Goal: Transaction & Acquisition: Book appointment/travel/reservation

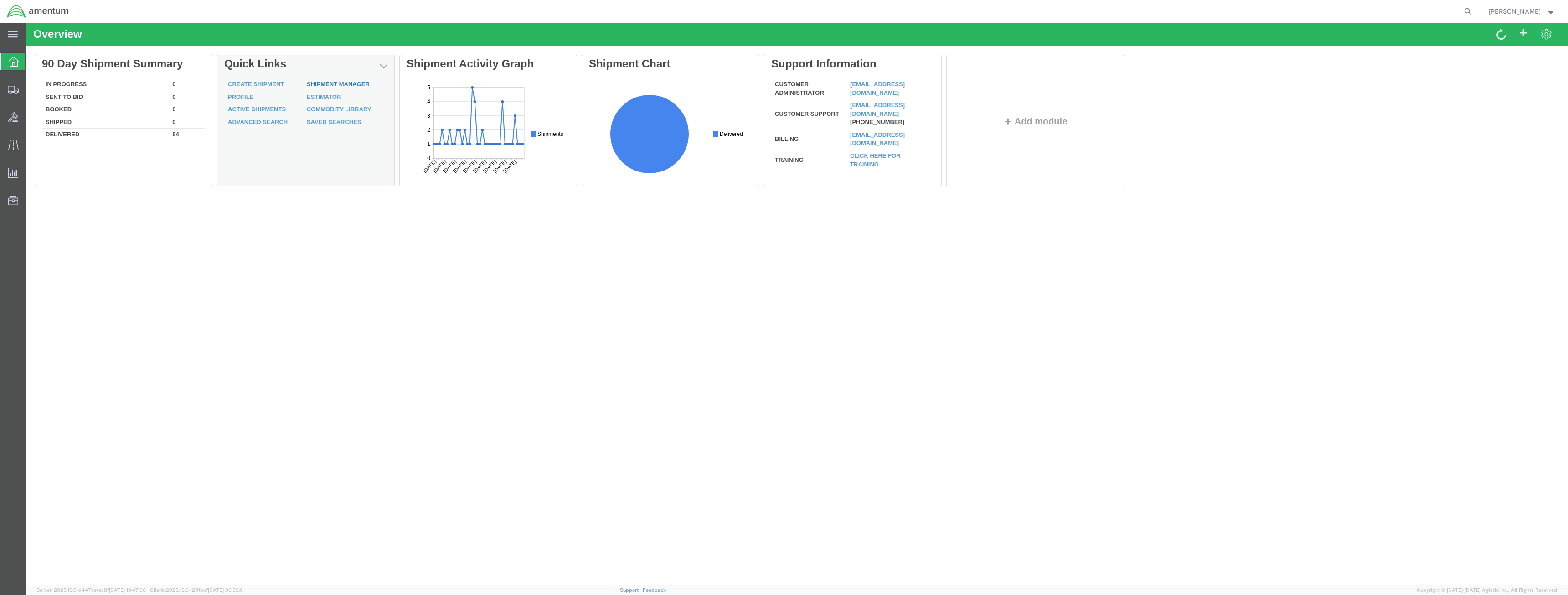
click at [337, 86] on link "Shipment Manager" at bounding box center [338, 84] width 63 height 7
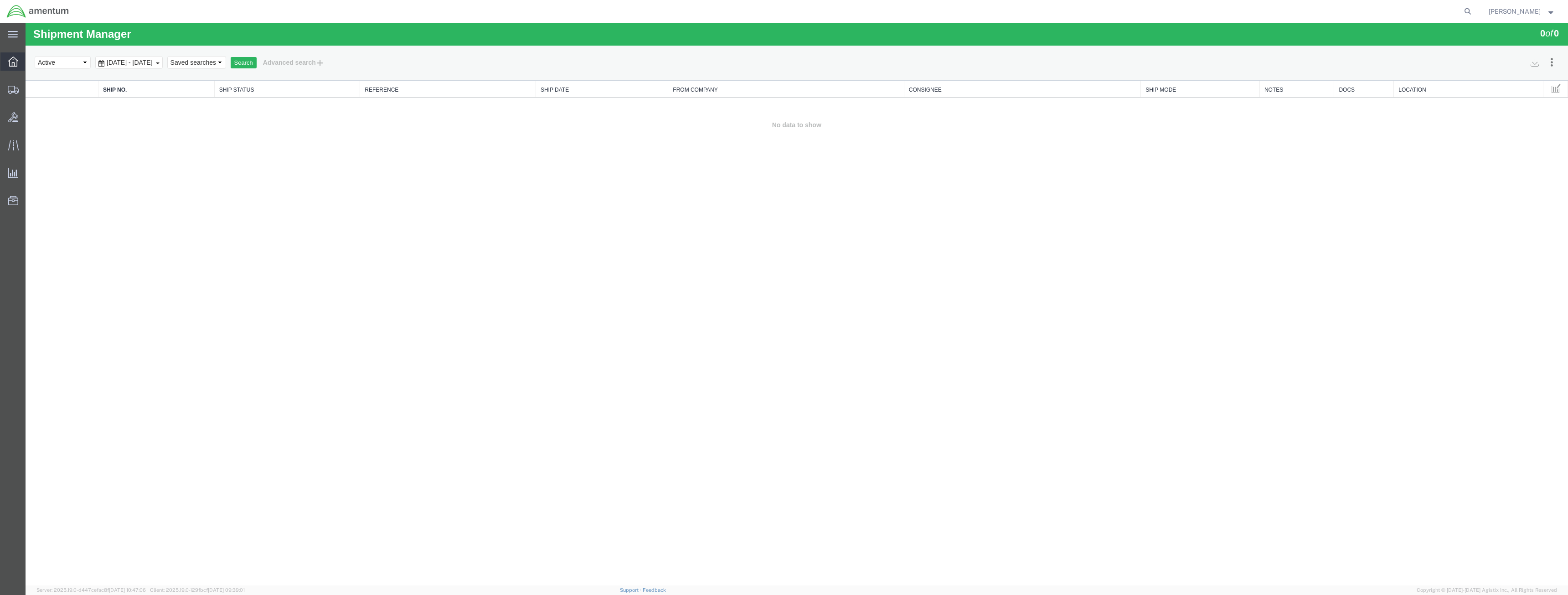
click at [15, 63] on icon at bounding box center [13, 62] width 10 height 10
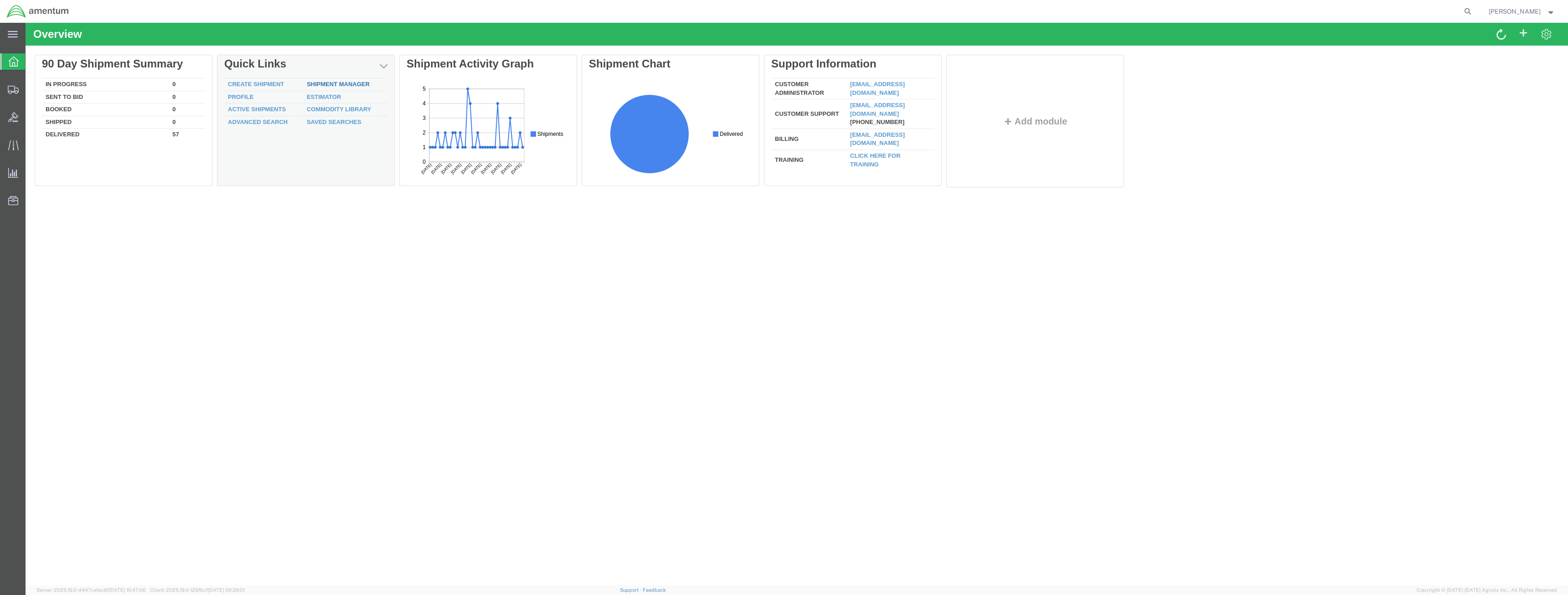
click at [327, 83] on link "Shipment Manager" at bounding box center [338, 84] width 63 height 7
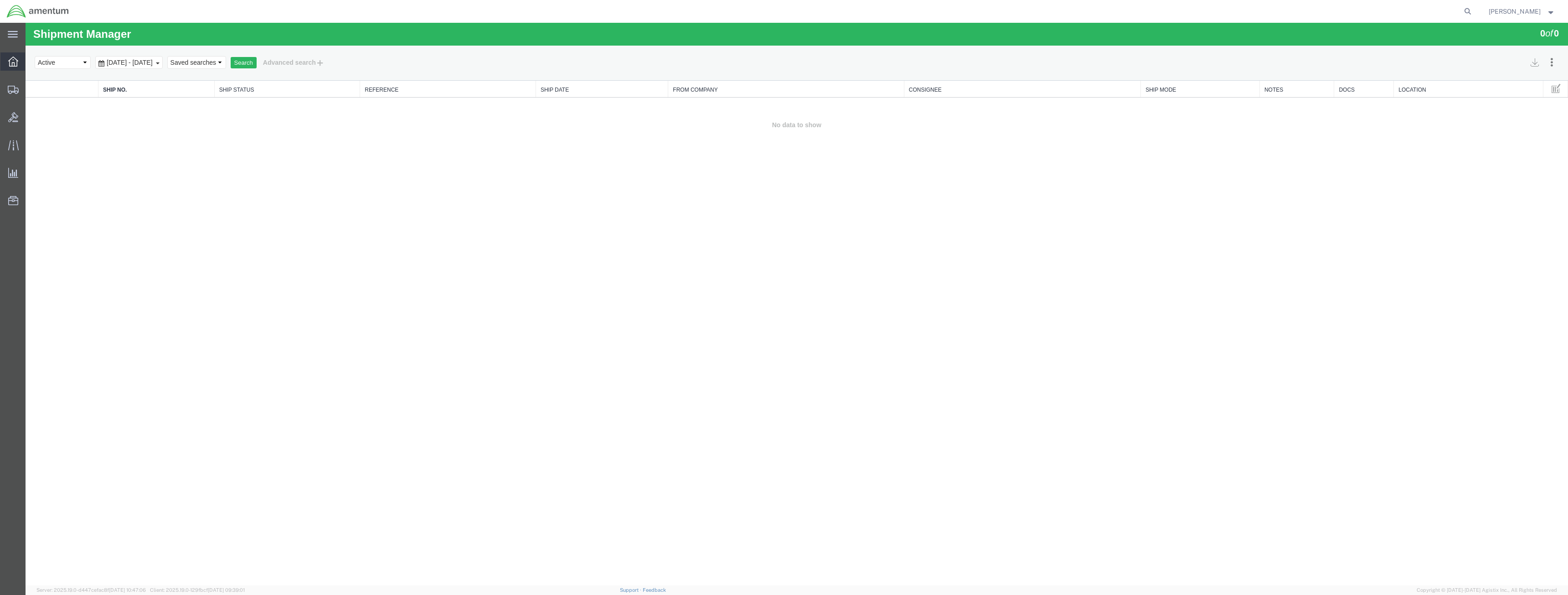
click at [16, 63] on icon at bounding box center [13, 62] width 10 height 10
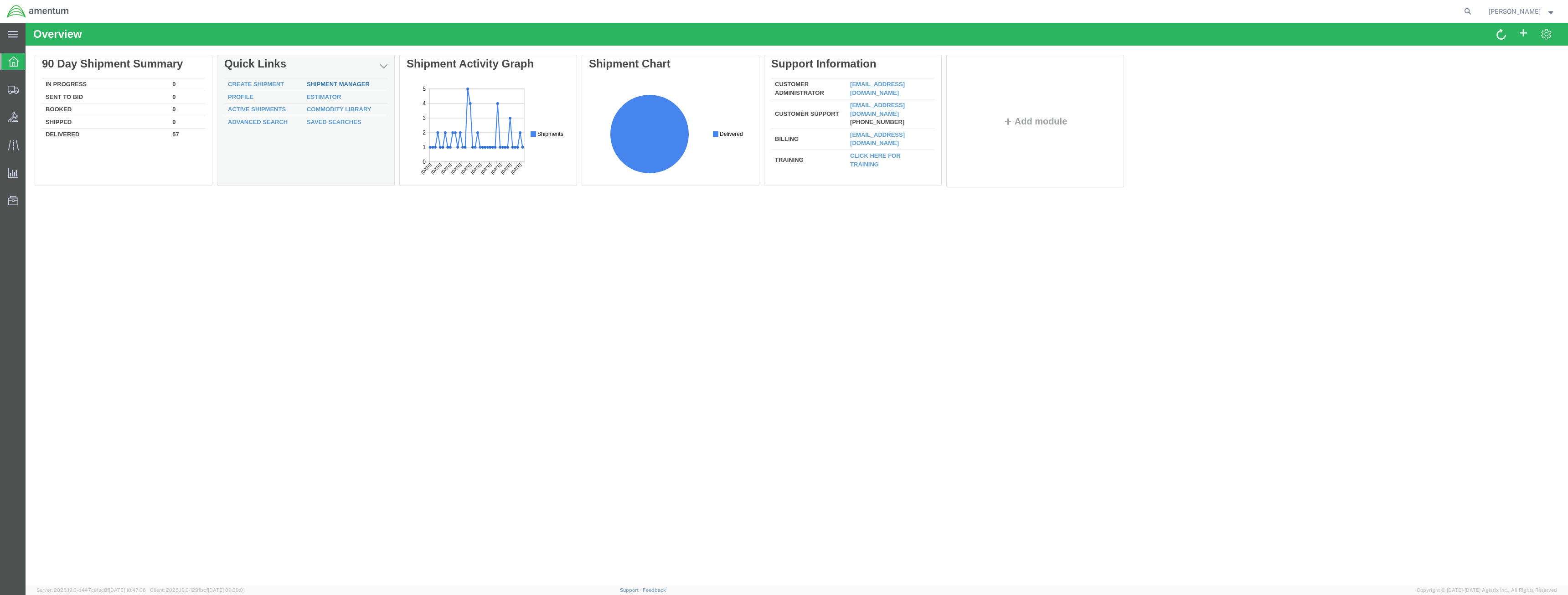
click at [336, 84] on link "Shipment Manager" at bounding box center [338, 84] width 63 height 7
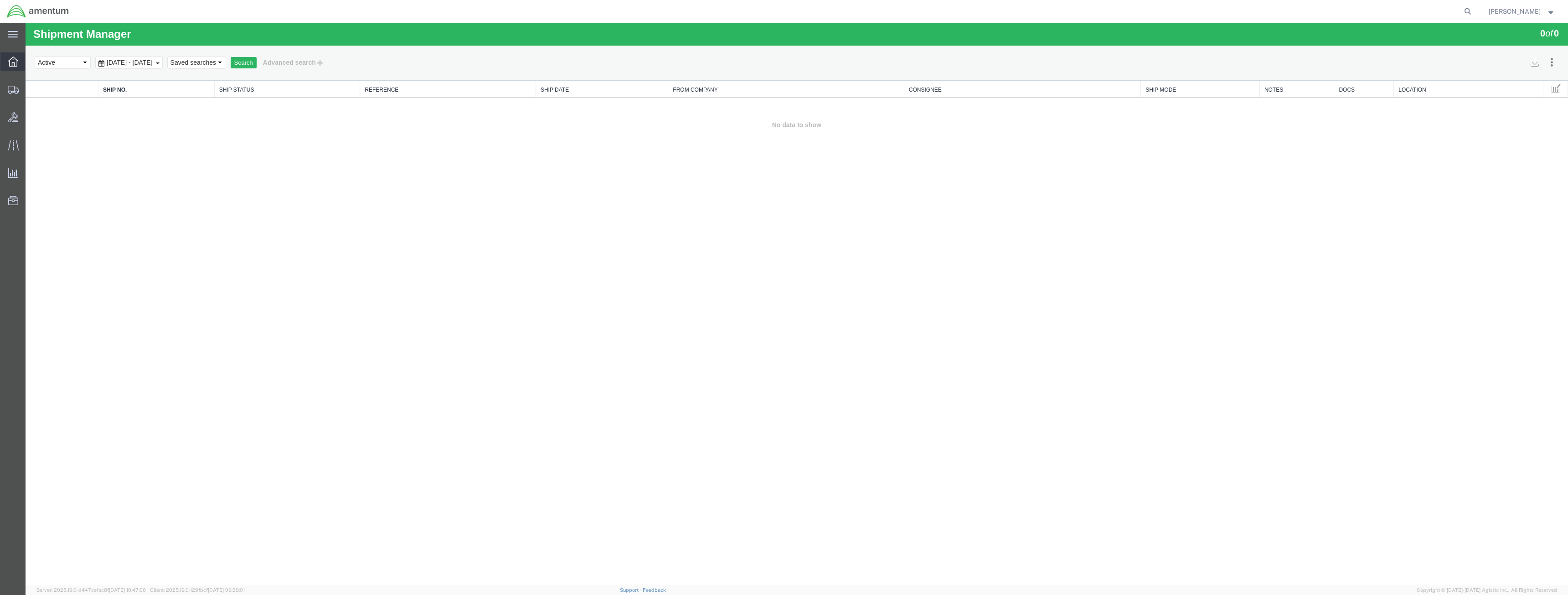
click at [16, 63] on icon at bounding box center [13, 62] width 10 height 10
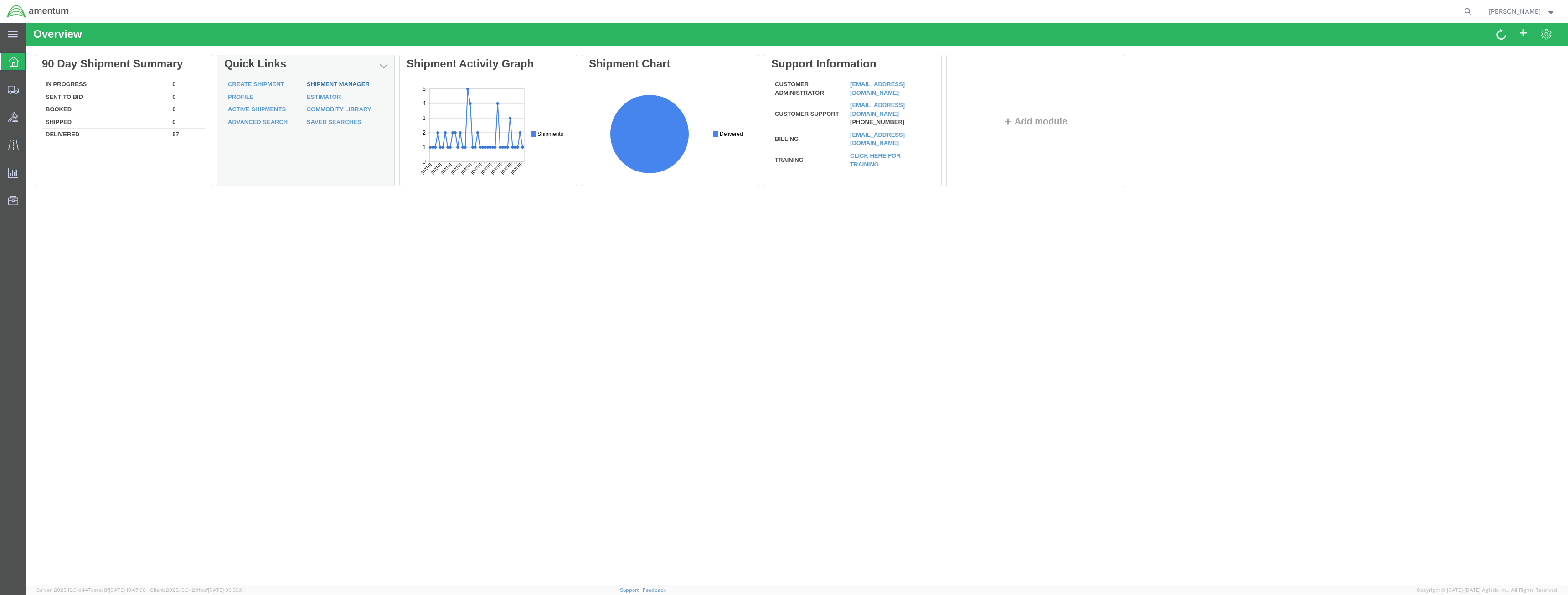
click at [324, 85] on link "Shipment Manager" at bounding box center [338, 84] width 63 height 7
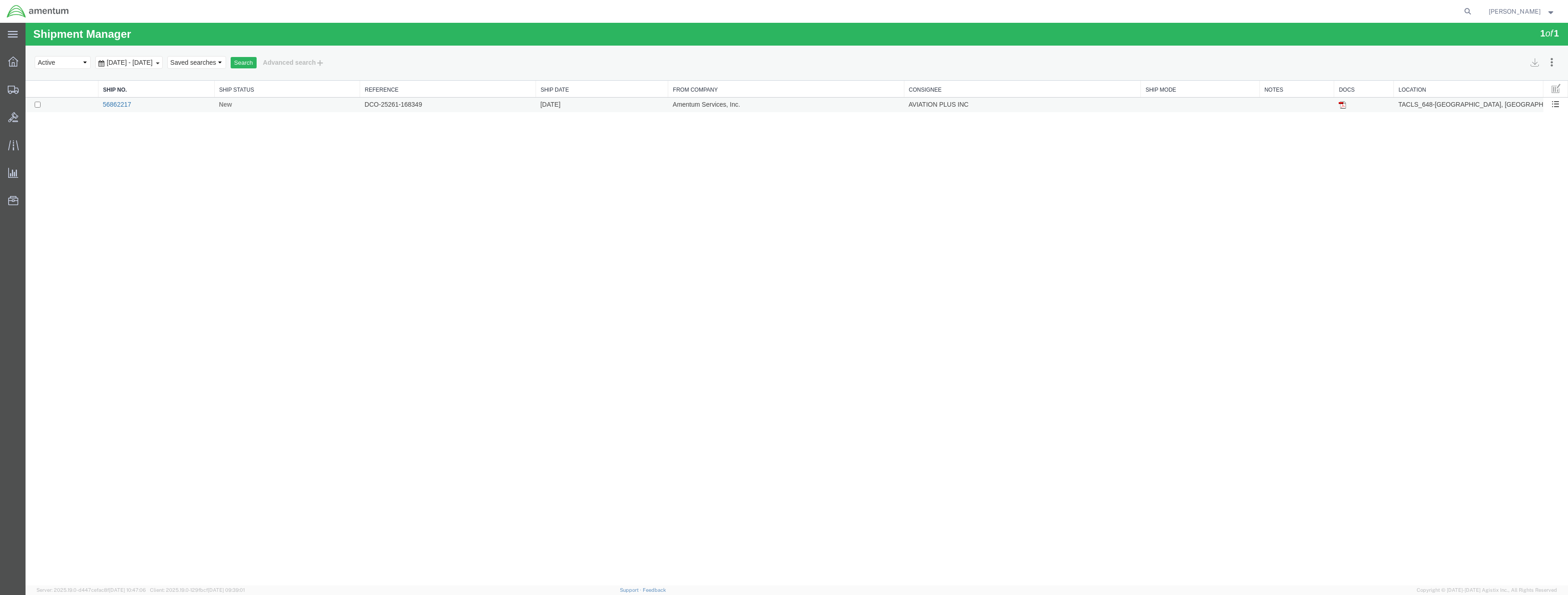
click at [126, 107] on link "56862217" at bounding box center [116, 104] width 28 height 7
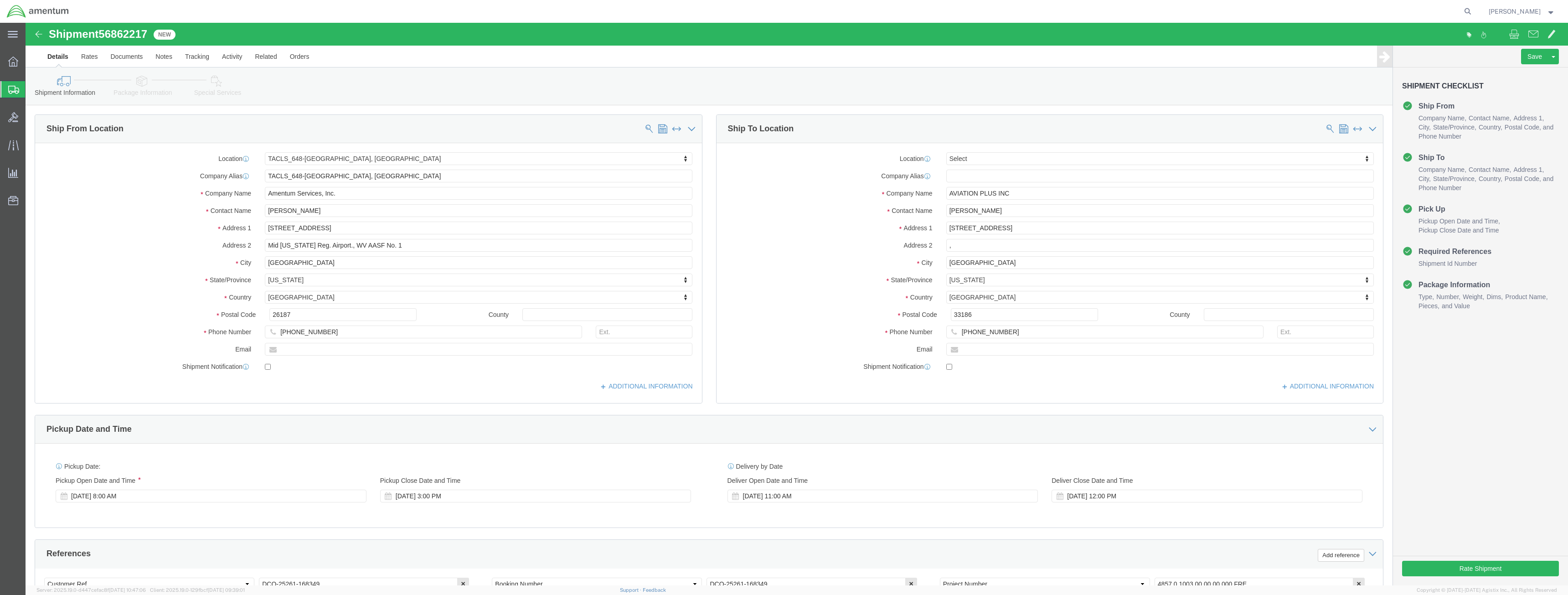
select select "42723"
select select
click button "Rate Shipment"
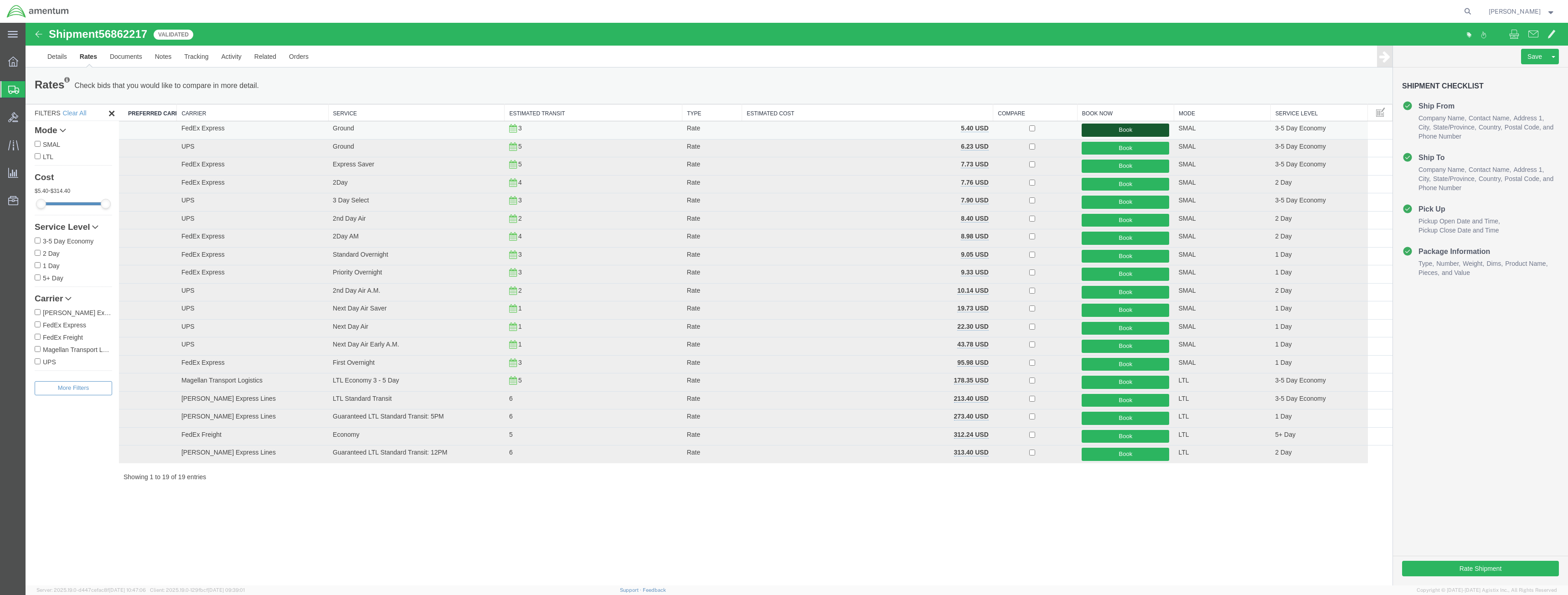
click at [1116, 130] on button "Book" at bounding box center [1125, 130] width 88 height 13
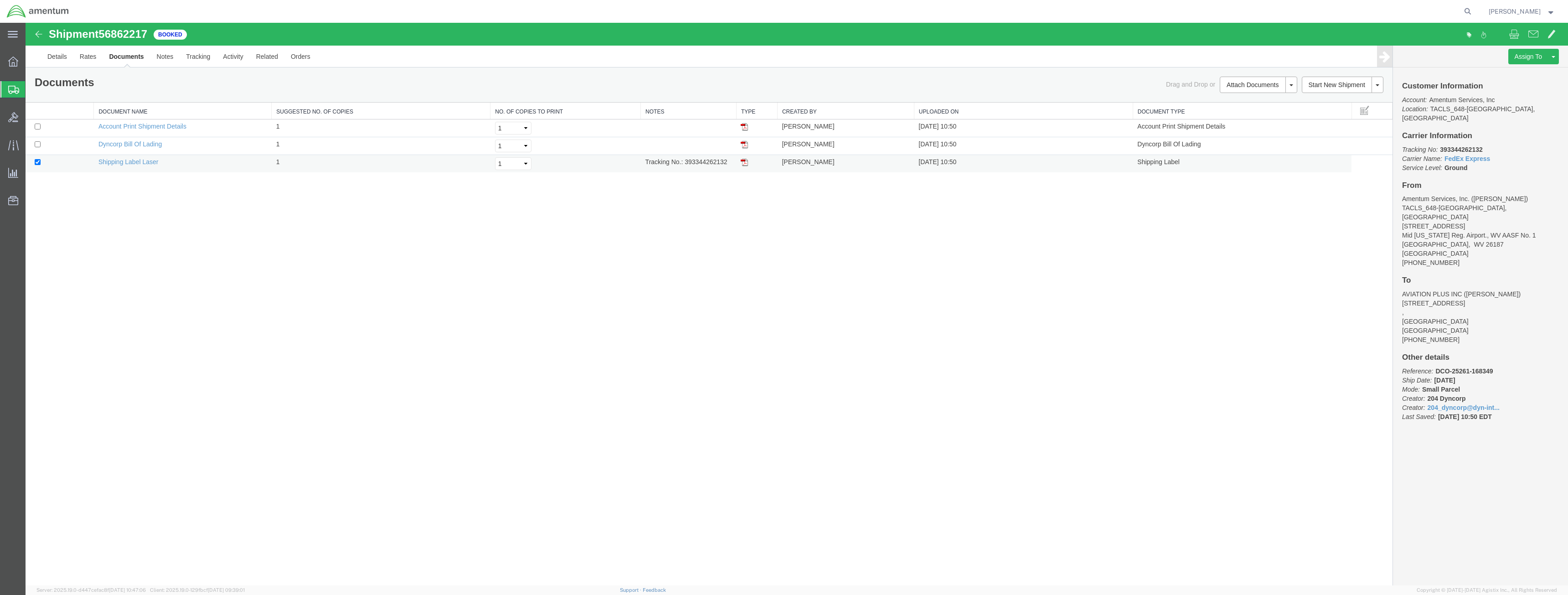
click at [745, 163] on img at bounding box center [744, 163] width 7 height 7
click at [59, 56] on link "Details" at bounding box center [57, 57] width 32 height 22
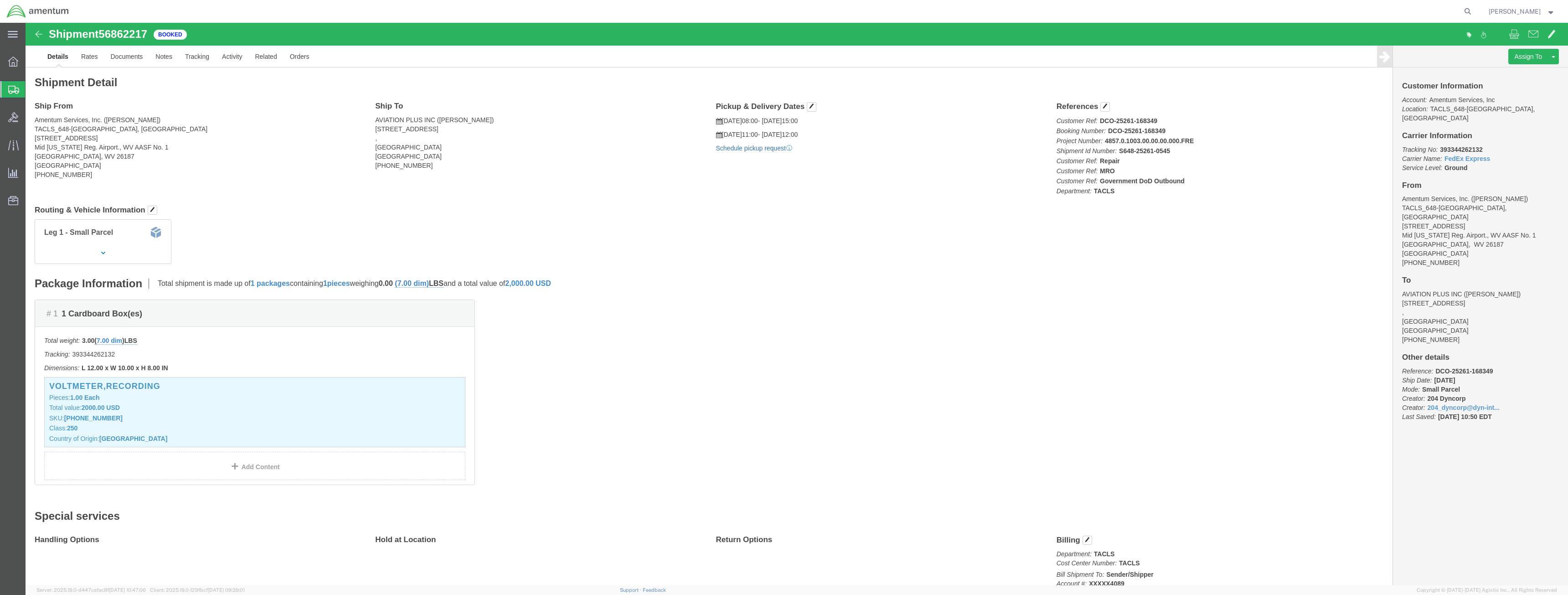
click link "Schedule pickup request"
